Goal: Communication & Community: Ask a question

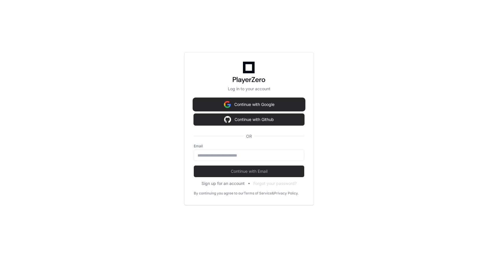
click at [243, 103] on button "Continue with Google" at bounding box center [249, 105] width 110 height 12
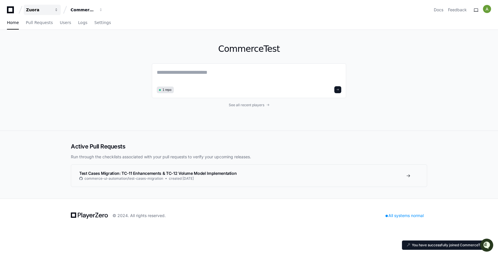
click at [37, 11] on div "Zuora" at bounding box center [38, 10] width 25 height 6
click at [49, 43] on span "Zuora" at bounding box center [49, 42] width 13 height 7
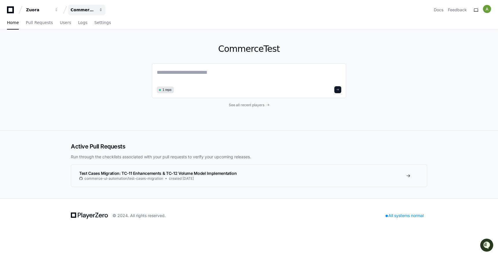
click at [96, 10] on button "CommerceTest" at bounding box center [86, 10] width 37 height 10
click at [91, 56] on span "Mediation" at bounding box center [90, 53] width 21 height 7
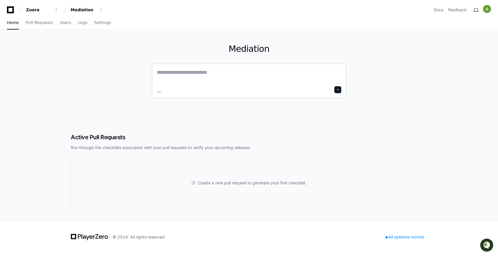
click at [178, 74] on textarea at bounding box center [249, 76] width 184 height 16
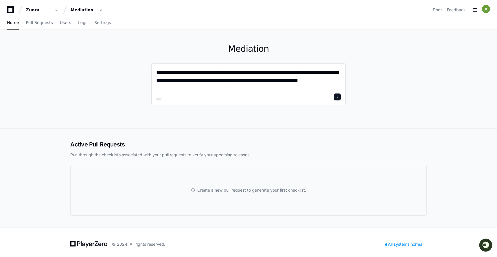
type textarea "**********"
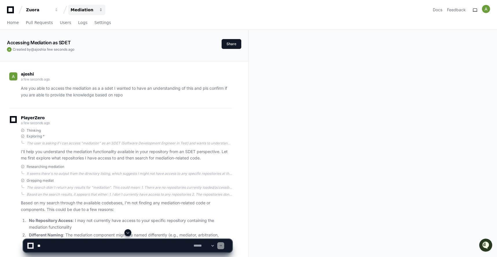
click at [91, 12] on div "Mediation" at bounding box center [83, 10] width 25 height 6
click at [109, 54] on button "M Mediation" at bounding box center [108, 54] width 83 height 12
click at [38, 8] on div "Zuora" at bounding box center [38, 10] width 25 height 6
click at [4, 9] on div "Zuora Organizations Manage Organizations Z Zuora Mediation Docs Feedback" at bounding box center [248, 7] width 497 height 15
click at [8, 9] on icon at bounding box center [10, 9] width 7 height 7
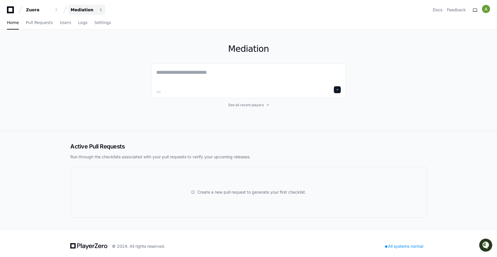
click at [82, 9] on div "Mediation" at bounding box center [83, 10] width 25 height 6
click at [87, 54] on span "Mediation" at bounding box center [90, 53] width 21 height 7
click at [260, 49] on h1 "Mediation" at bounding box center [248, 49] width 194 height 10
click at [80, 23] on span "Logs" at bounding box center [82, 22] width 9 height 3
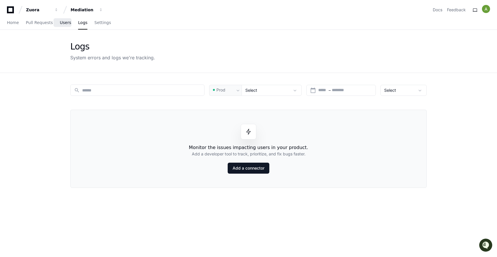
click at [65, 24] on span "Users" at bounding box center [65, 22] width 11 height 3
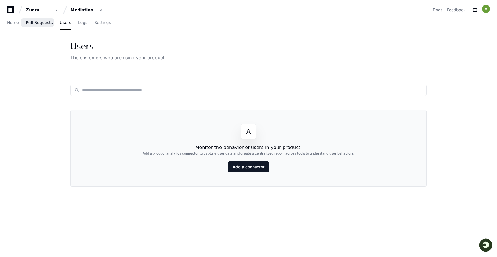
click at [40, 23] on span "Pull Requests" at bounding box center [39, 22] width 27 height 3
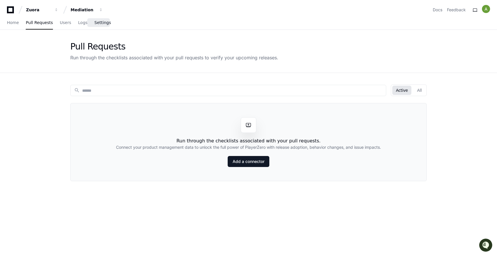
click at [99, 22] on span "Settings" at bounding box center [102, 22] width 16 height 3
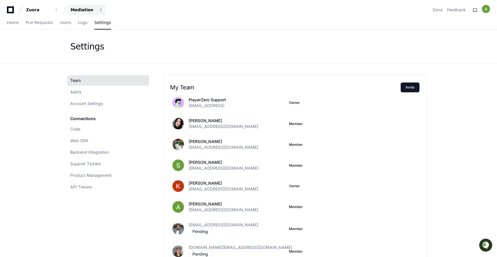
click at [81, 10] on div "Mediation" at bounding box center [83, 10] width 25 height 6
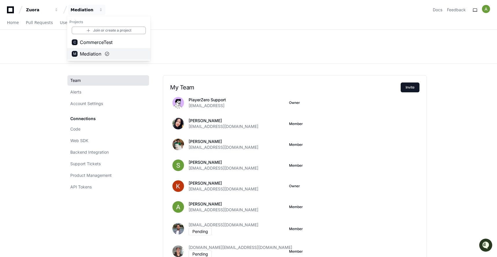
click at [89, 54] on span "Mediation" at bounding box center [90, 53] width 21 height 7
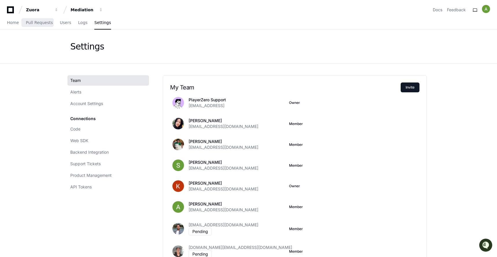
click at [19, 22] on div "Home Pull Requests Users Logs Settings" at bounding box center [59, 22] width 104 height 13
click at [14, 22] on span "Home" at bounding box center [13, 22] width 12 height 3
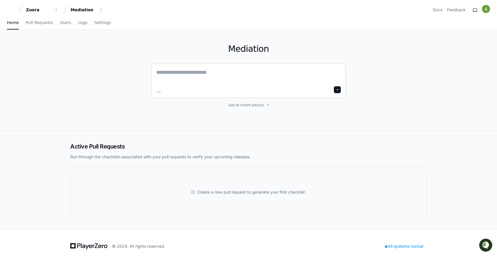
click at [173, 67] on div at bounding box center [248, 80] width 194 height 35
click at [173, 75] on textarea at bounding box center [248, 76] width 184 height 16
type textarea "**********"
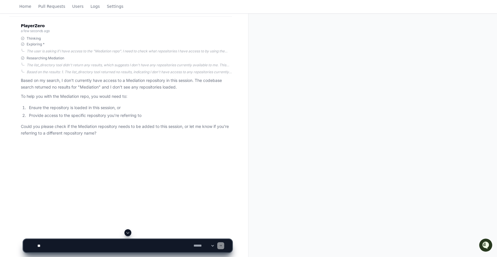
scroll to position [94, 0]
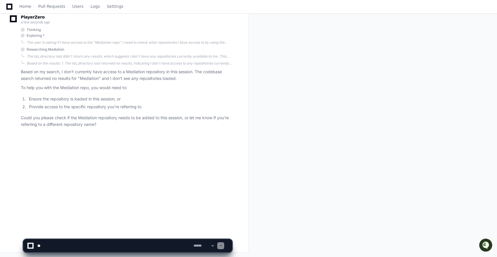
click at [112, 249] on textarea at bounding box center [114, 245] width 156 height 13
type textarea "**********"
click at [222, 246] on span at bounding box center [220, 245] width 3 height 3
